Goal: Information Seeking & Learning: Learn about a topic

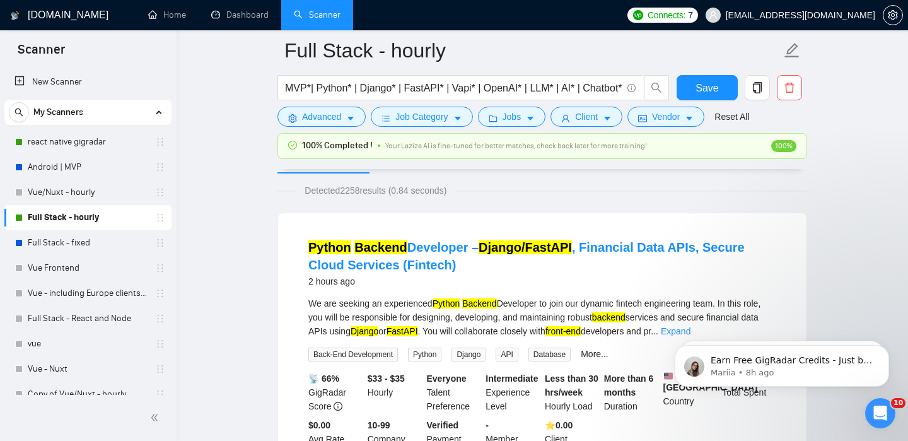
scroll to position [76, 0]
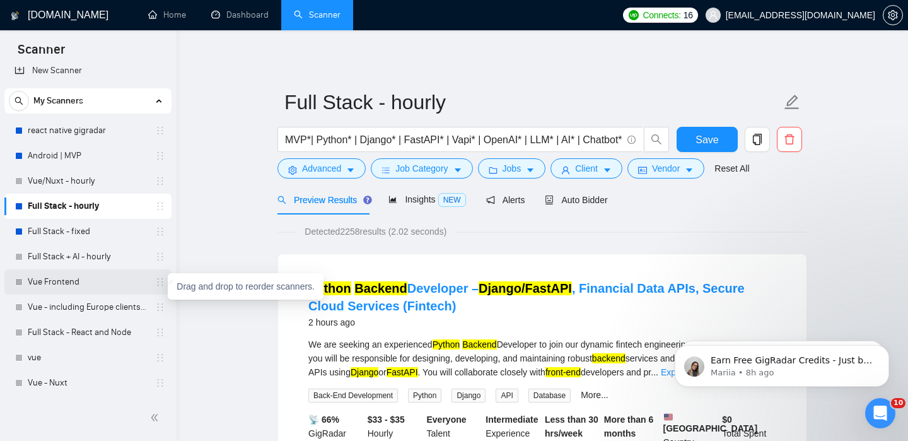
scroll to position [12, 0]
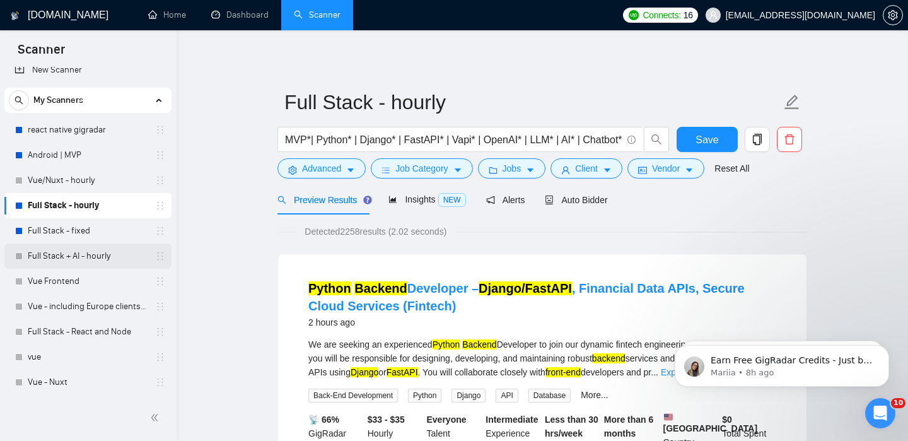
click at [96, 259] on link "Full Stack + AI - hourly" at bounding box center [88, 255] width 120 height 25
